Goal: Task Accomplishment & Management: Manage account settings

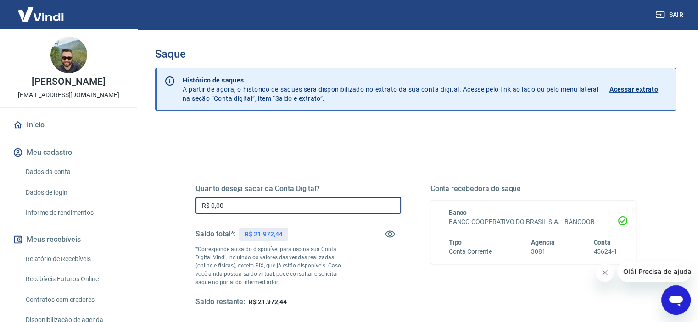
click at [338, 210] on input "R$ 0,00" at bounding box center [297, 205] width 205 height 17
click at [262, 210] on input "R$ 0,00" at bounding box center [297, 205] width 205 height 17
type input "R$ 16.972,44"
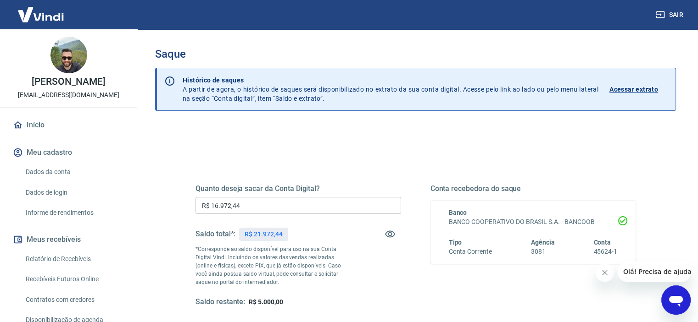
click at [610, 272] on button "Fechar mensagem da empresa" at bounding box center [604, 273] width 18 height 18
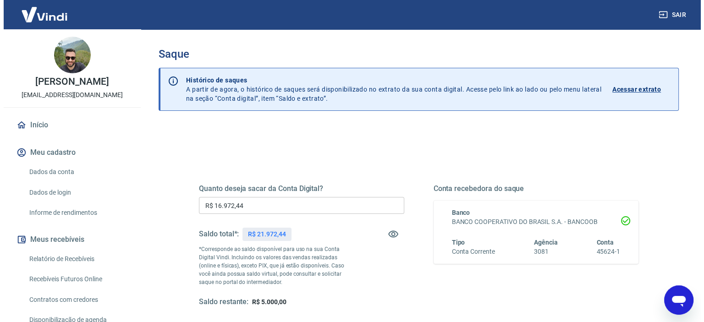
scroll to position [130, 0]
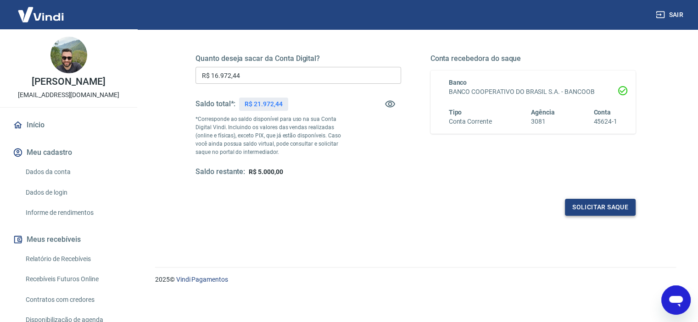
click at [593, 206] on button "Solicitar saque" at bounding box center [600, 207] width 71 height 17
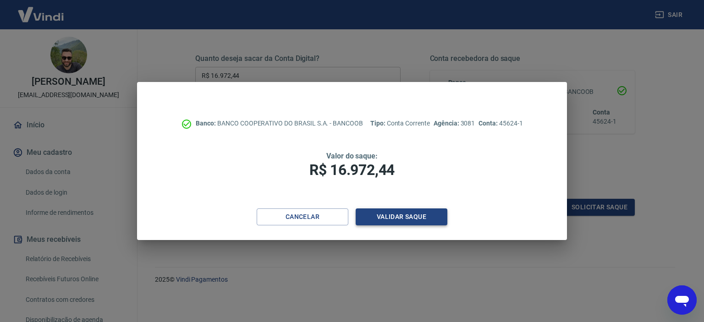
click at [414, 211] on button "Validar saque" at bounding box center [402, 217] width 92 height 17
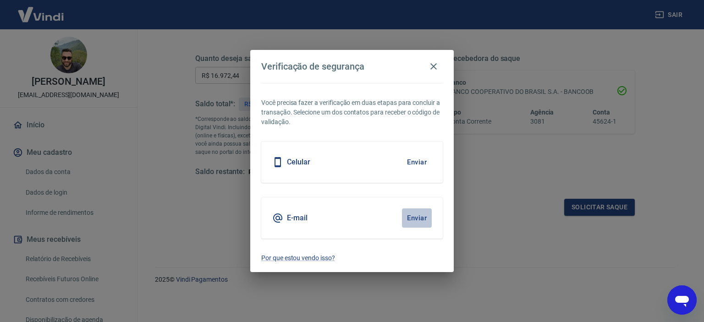
click at [422, 218] on button "Enviar" at bounding box center [417, 218] width 30 height 19
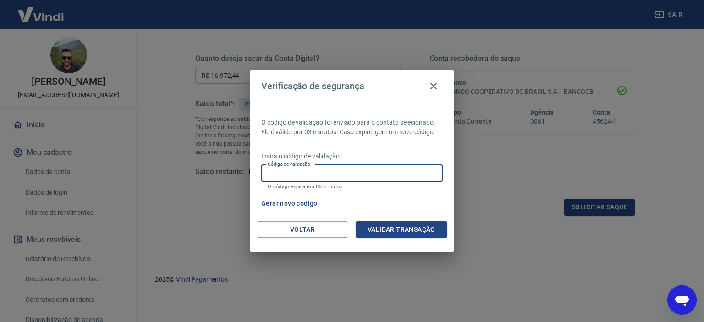
click at [327, 170] on input "Código de validação" at bounding box center [352, 173] width 182 height 17
paste input "863021"
type input "863021"
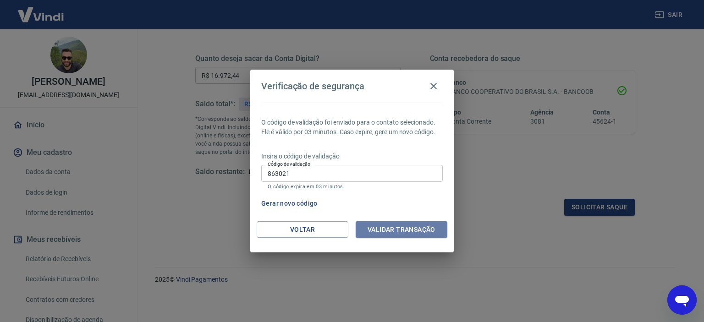
click at [427, 229] on button "Validar transação" at bounding box center [402, 230] width 92 height 17
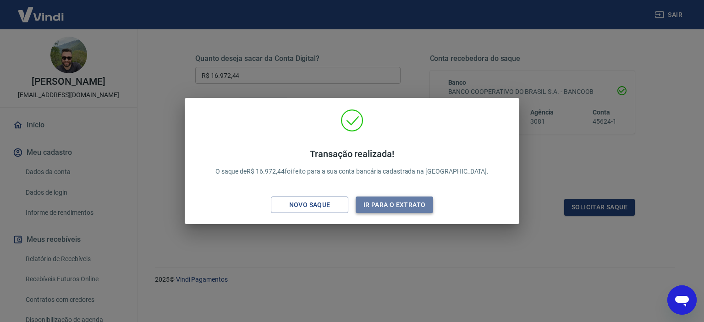
click at [410, 208] on button "Ir para o extrato" at bounding box center [395, 205] width 78 height 17
